Goal: Find specific page/section: Find specific page/section

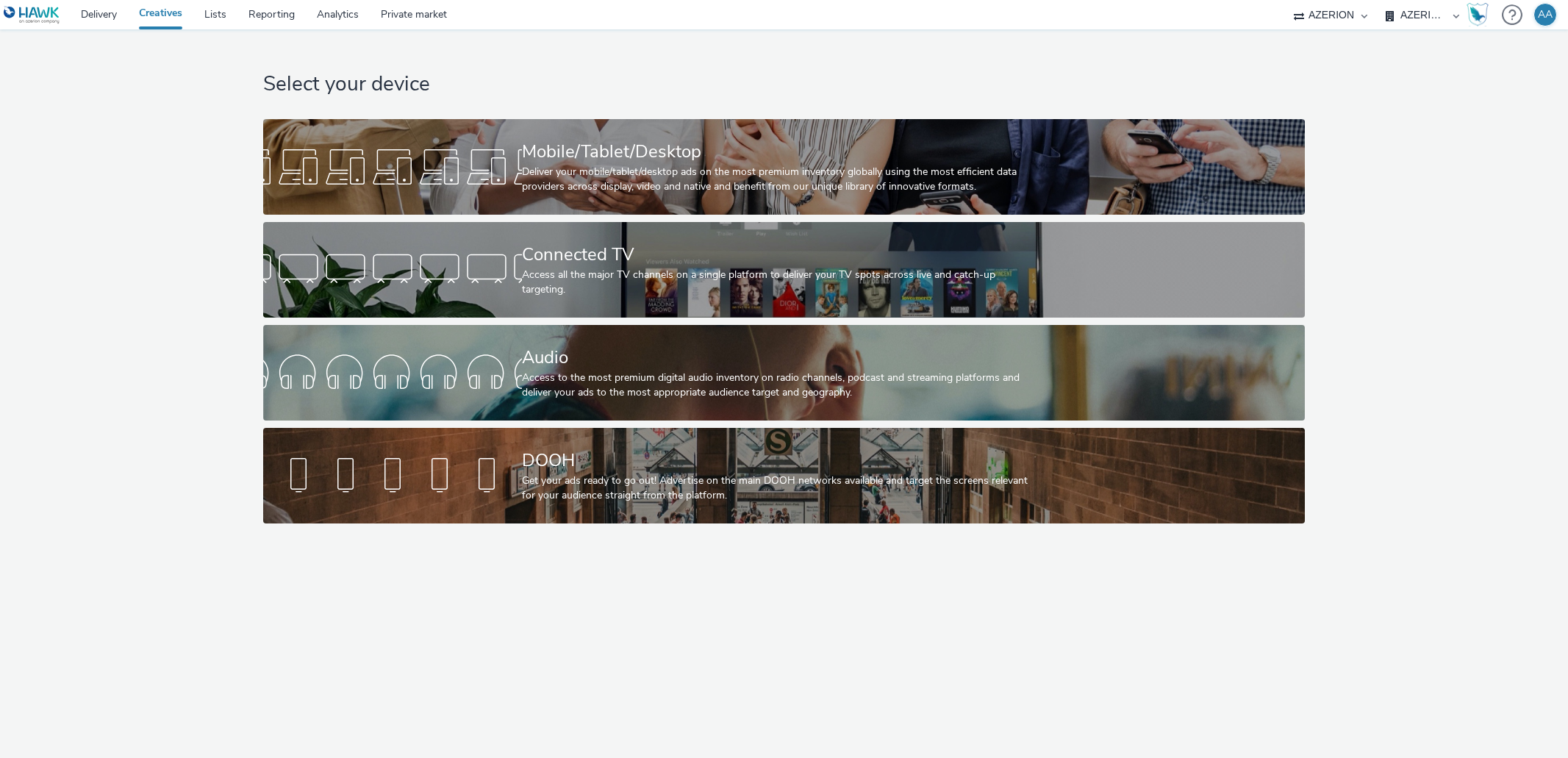
select select "ac009755-aa48-4799-8050-7a339a378eb8"
select select "79162ed7-0017-4339-93b0-3399b708648f"
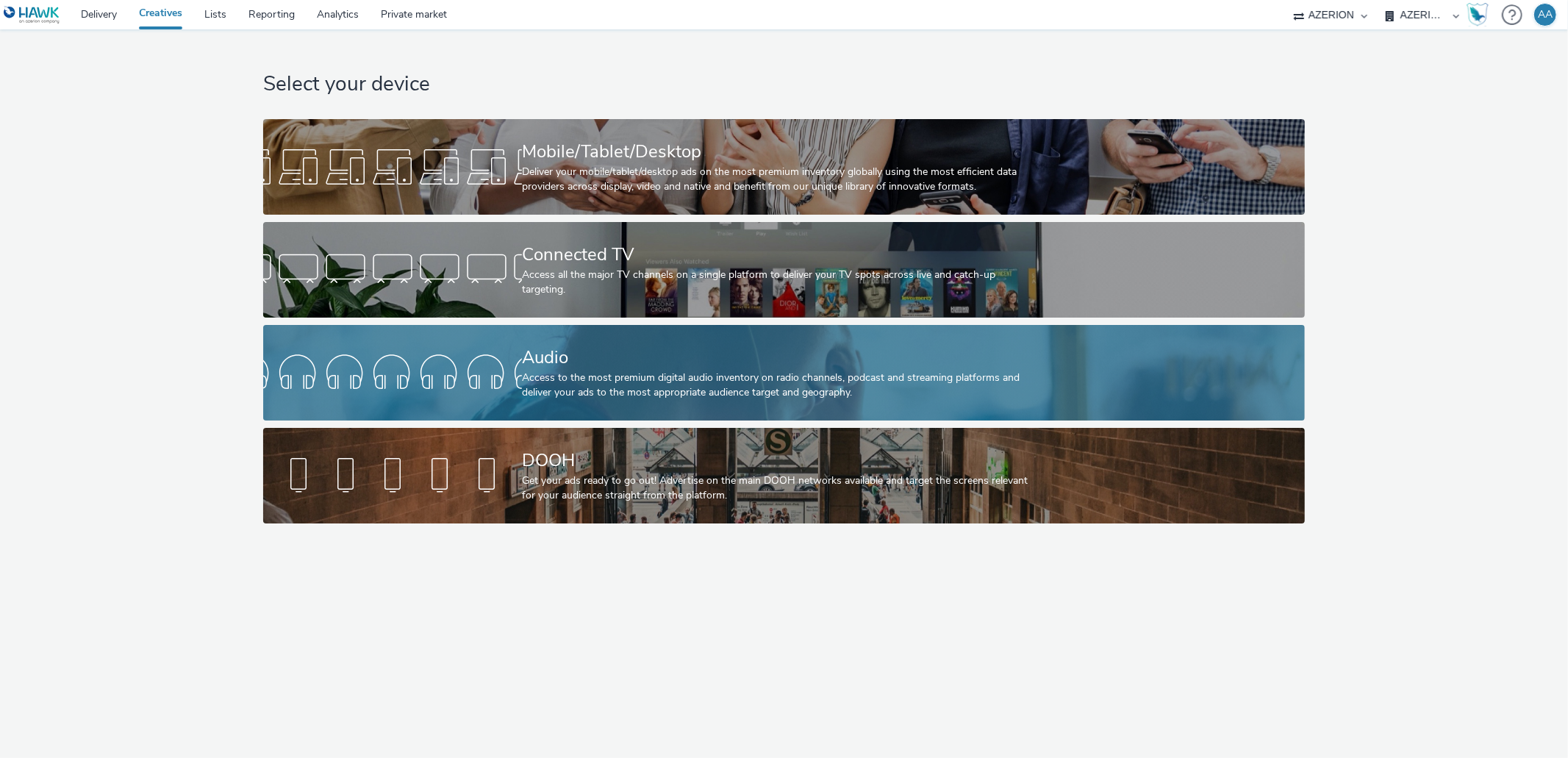
click at [586, 404] on div "Audio Access to the most premium digital audio inventory on radio channels, pod…" at bounding box center [781, 373] width 518 height 96
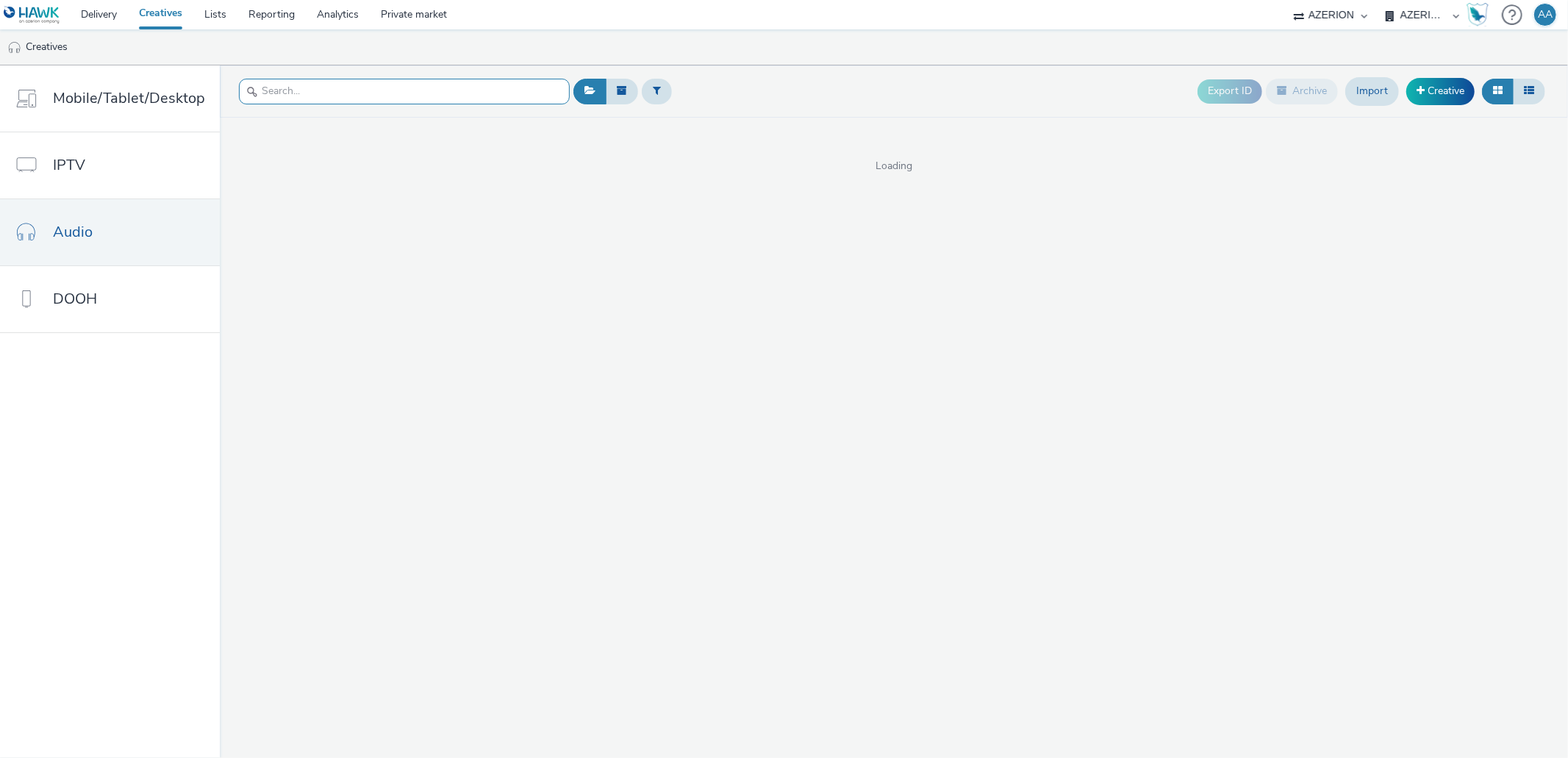
click at [305, 89] on input "text" at bounding box center [404, 91] width 330 height 26
paste input "DepartementDesAlpesMaritimes_Cestpasclassique_Audio_[DATE]"
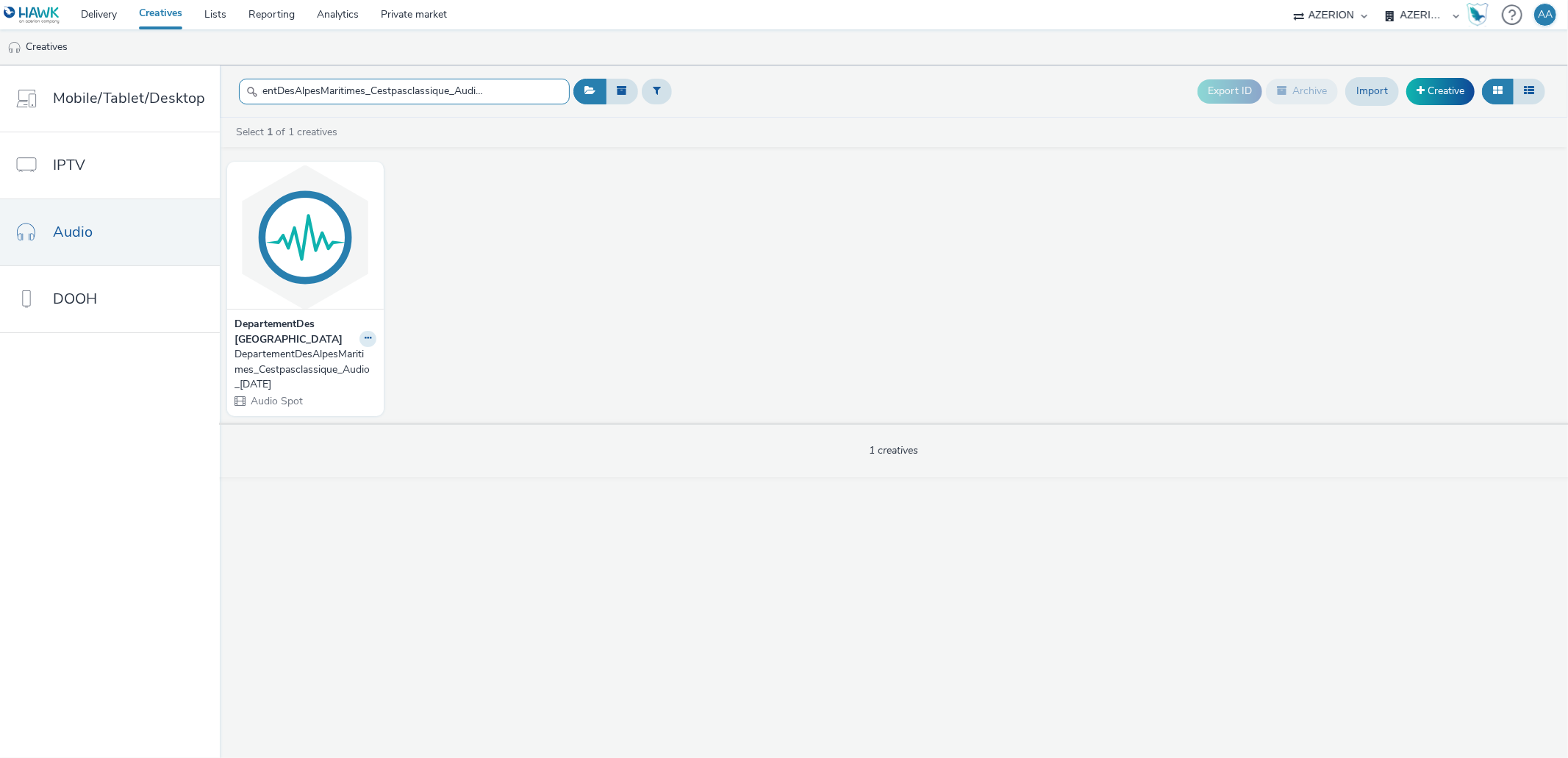
type input "DepartementDesAlpesMaritimes_Cestpasclassique_Audio_10.10.202"
click at [317, 363] on div "DepartementDesAlpesMaritimes_Cestpasclassique_Audio_[DATE]" at bounding box center [303, 369] width 136 height 45
